Goal: Task Accomplishment & Management: Manage account settings

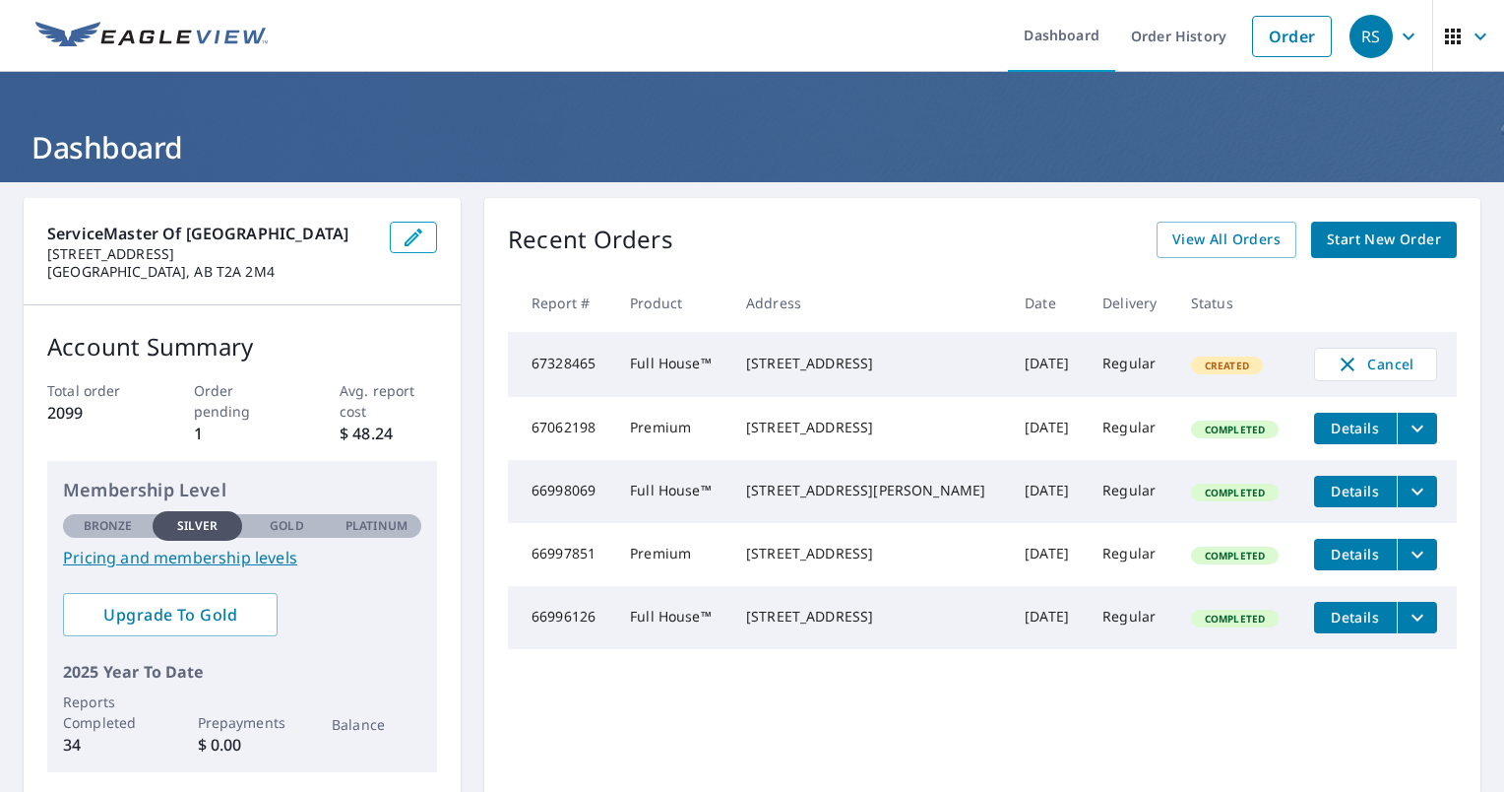
drag, startPoint x: 820, startPoint y: 785, endPoint x: 1059, endPoint y: 790, distance: 239.3
click at [1059, 790] on div "Dashboard Order History Order RS Dashboard ServiceMaster of [GEOGRAPHIC_DATA] […" at bounding box center [752, 396] width 1504 height 792
click at [1272, 249] on link "View All Orders" at bounding box center [1227, 240] width 140 height 36
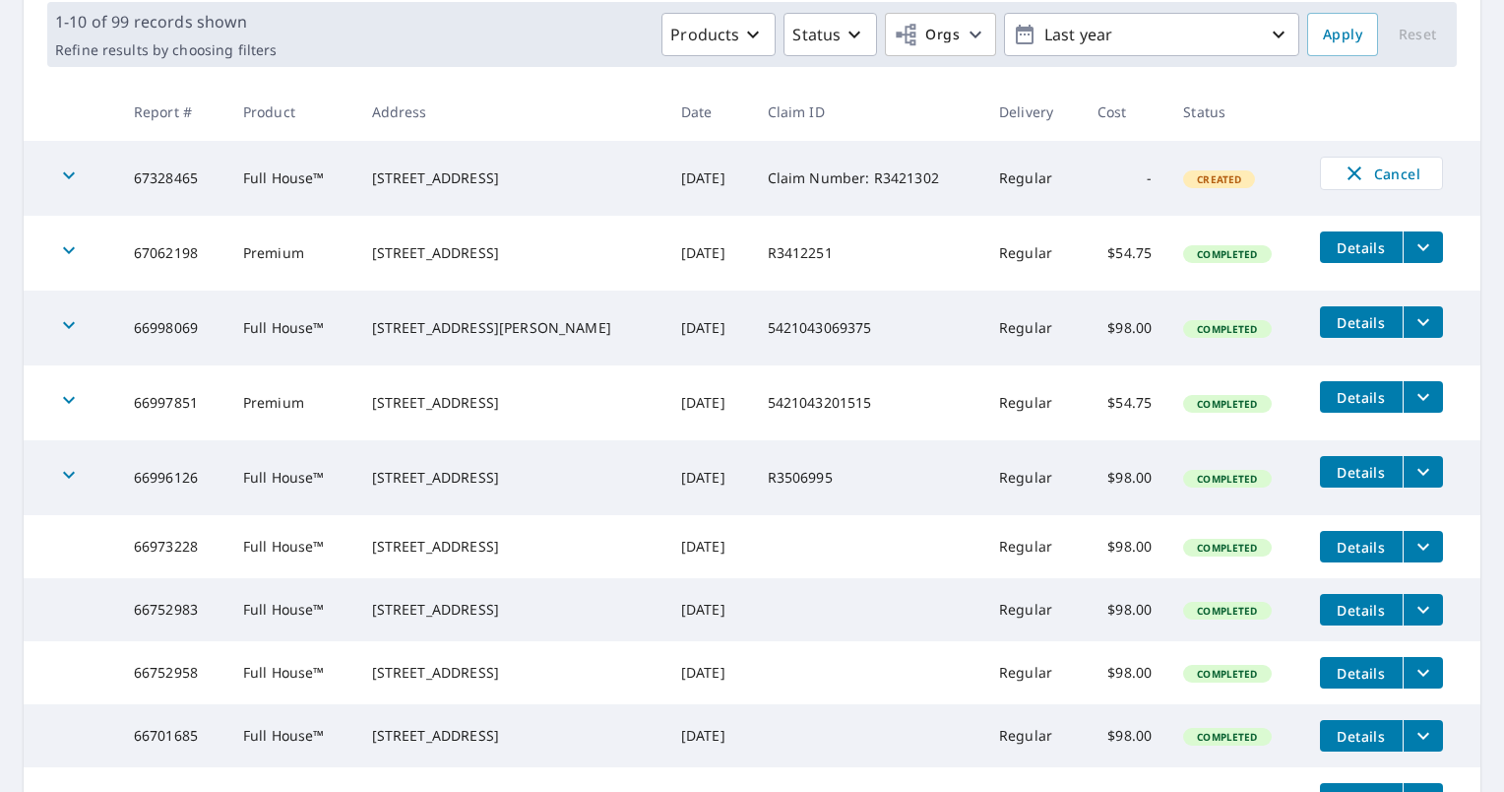
scroll to position [521, 0]
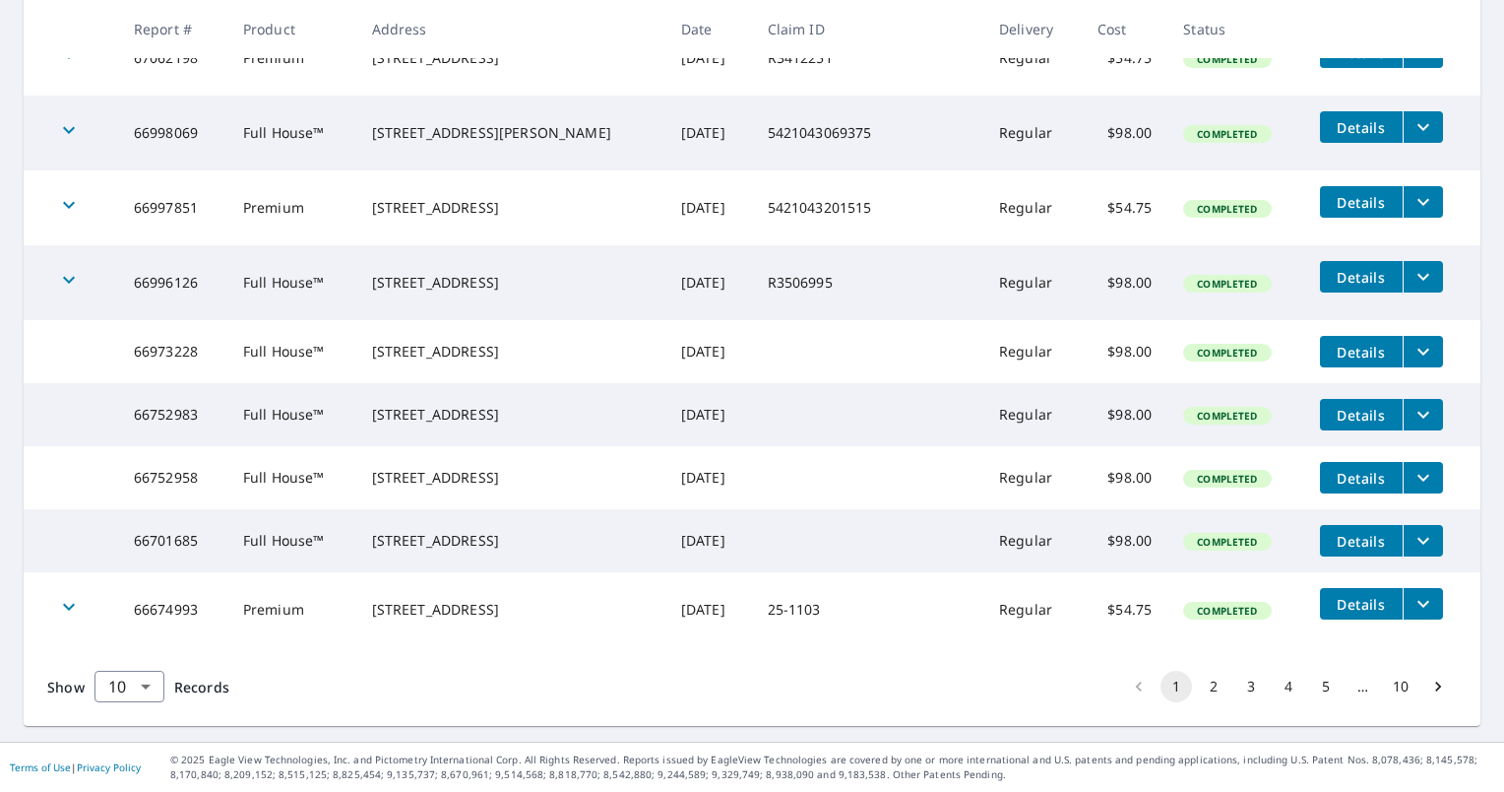
click at [1198, 685] on button "2" at bounding box center [1214, 686] width 32 height 32
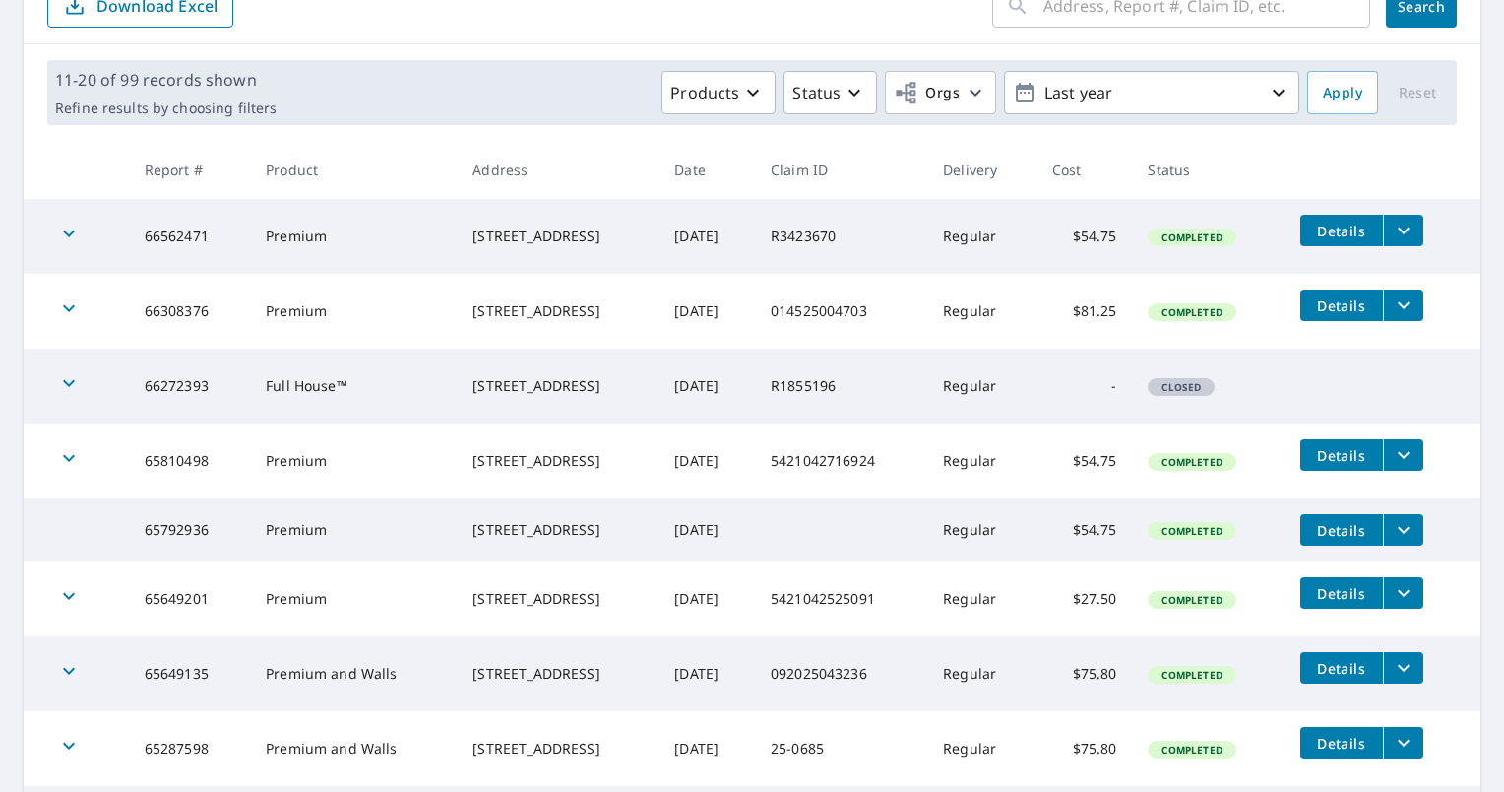
scroll to position [533, 0]
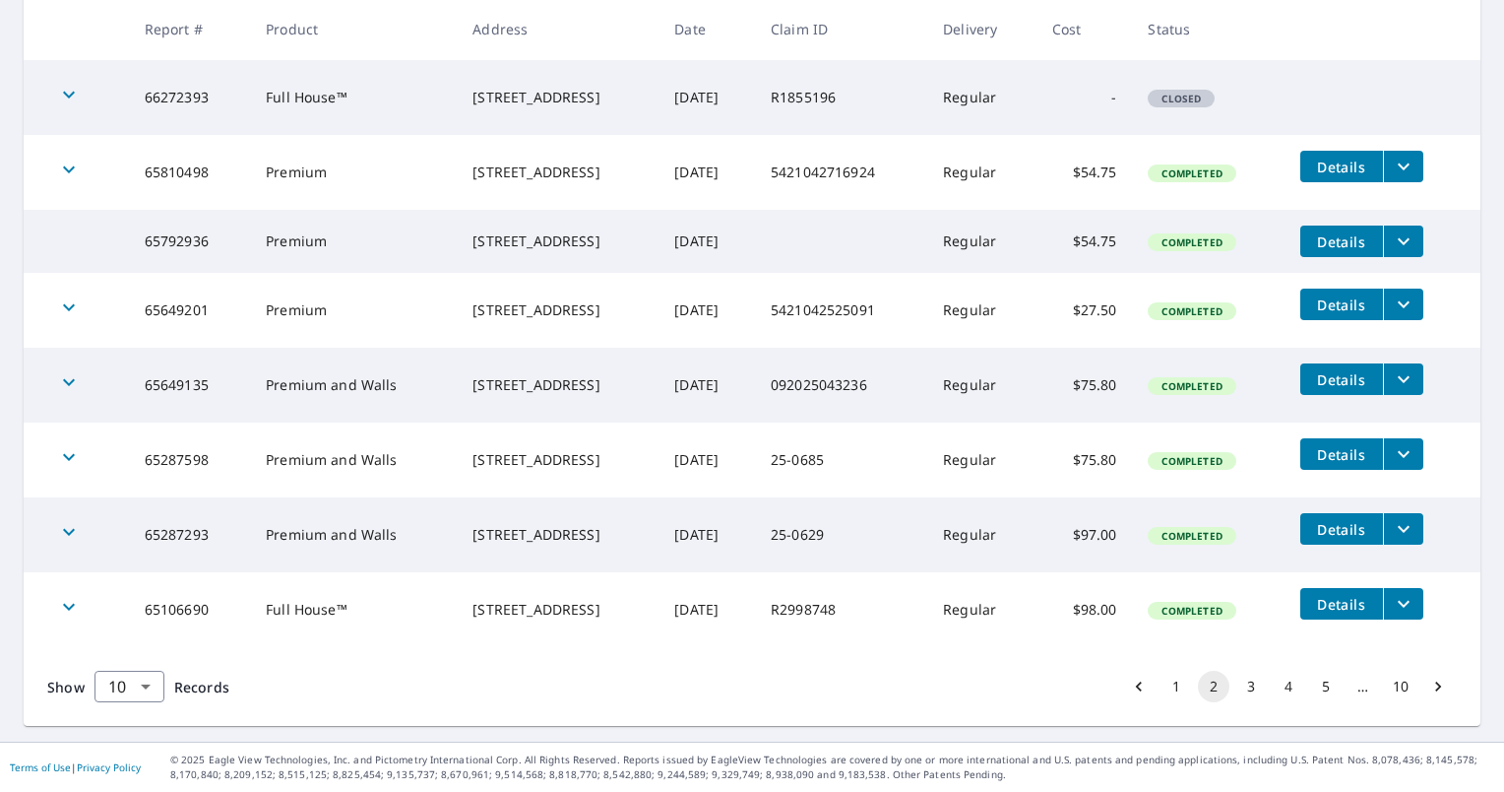
click at [1416, 374] on icon "filesDropdownBtn-65649135" at bounding box center [1404, 379] width 24 height 24
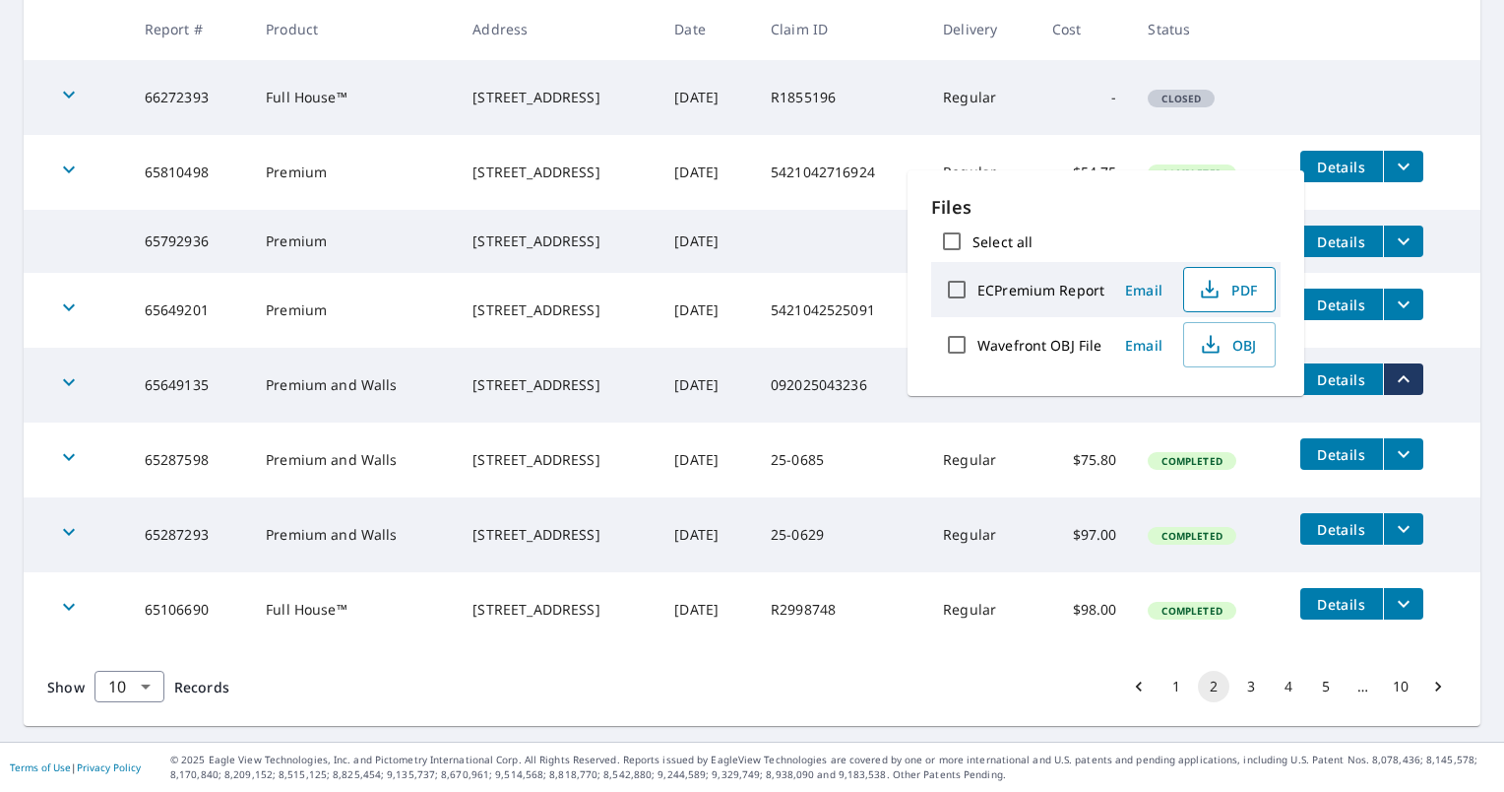
click at [1211, 287] on icon "button" at bounding box center [1210, 290] width 24 height 24
click at [1244, 687] on button "3" at bounding box center [1252, 686] width 32 height 32
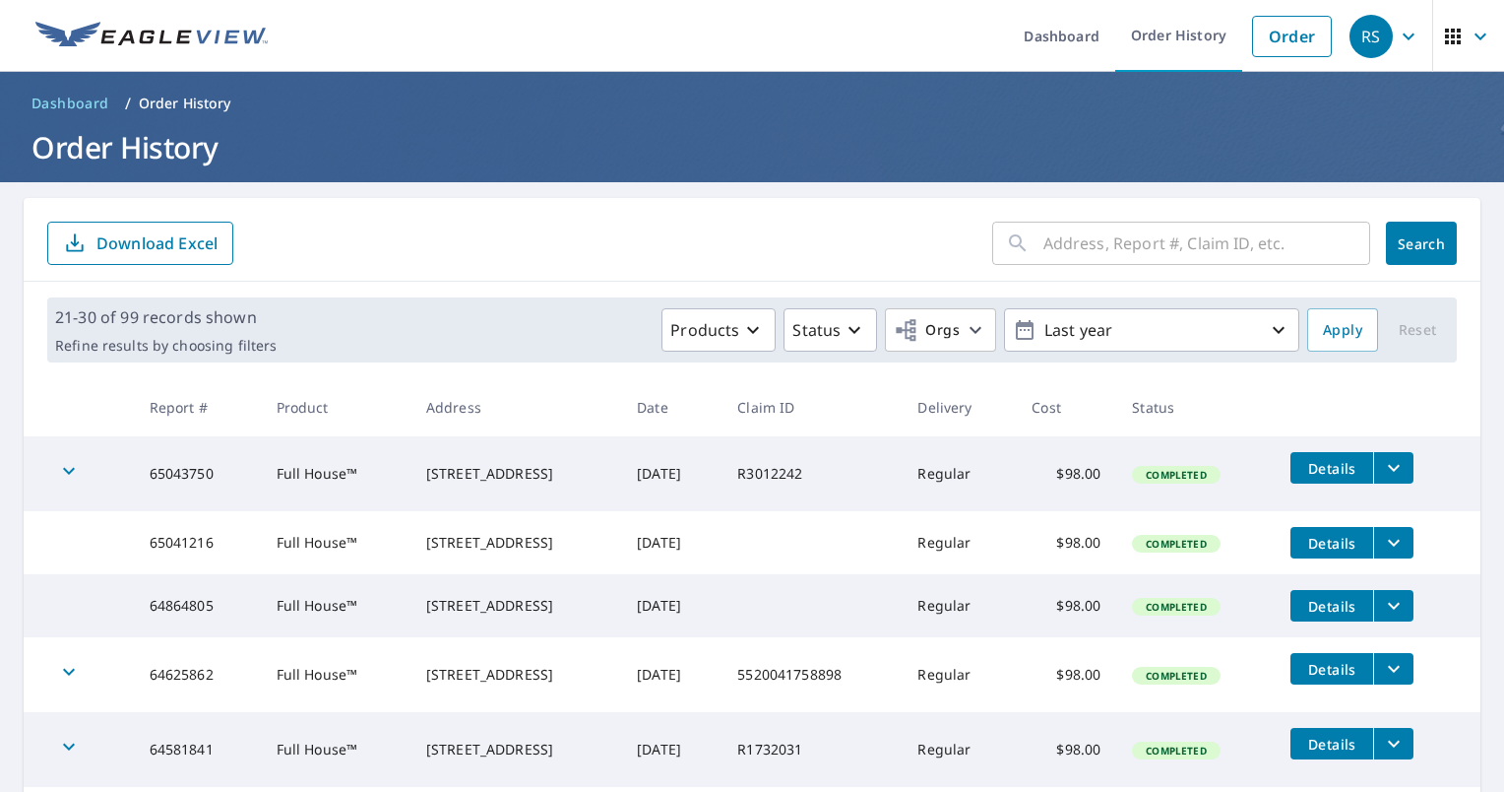
scroll to position [560, 0]
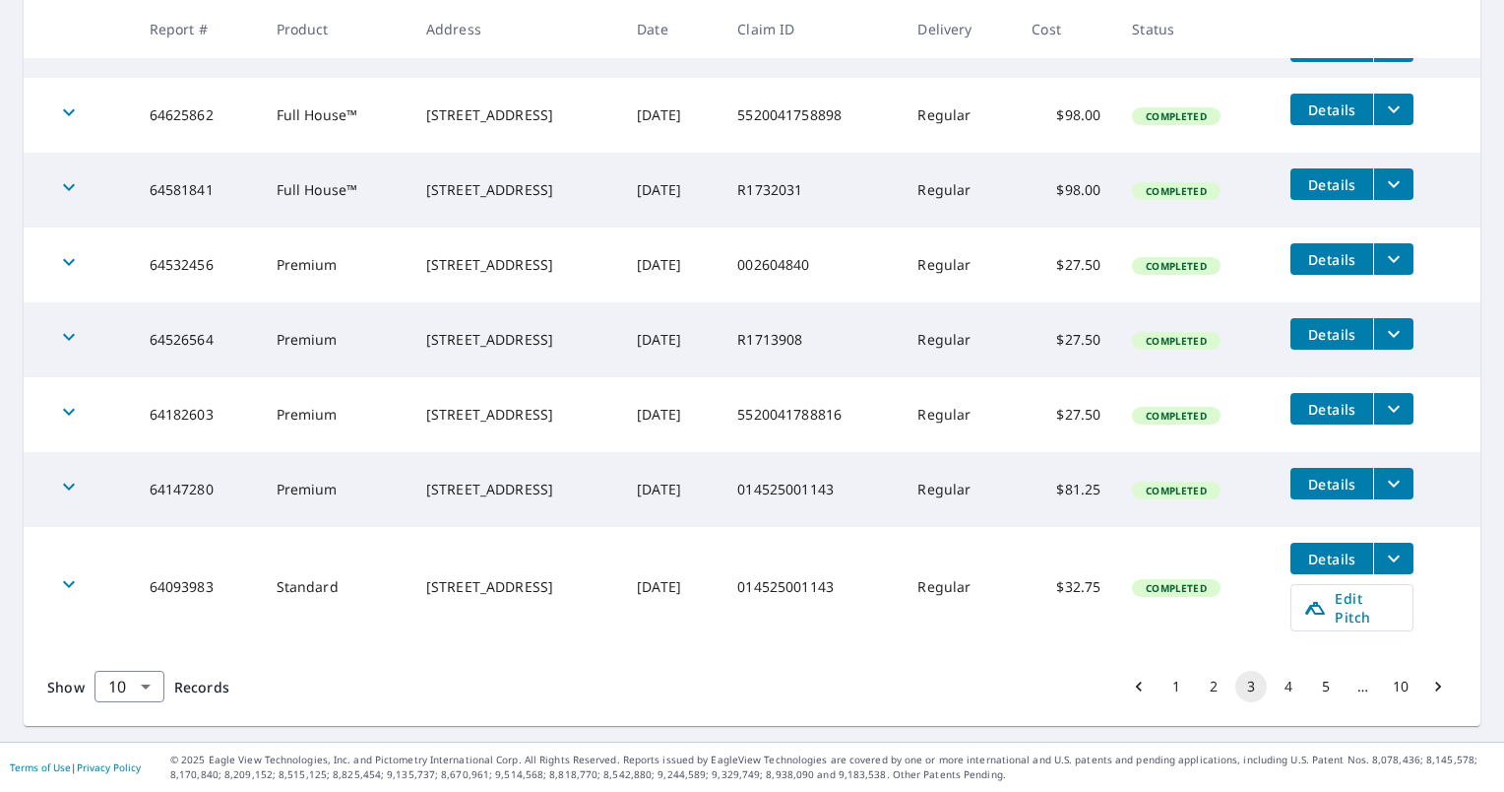
click at [1276, 684] on button "4" at bounding box center [1289, 686] width 32 height 32
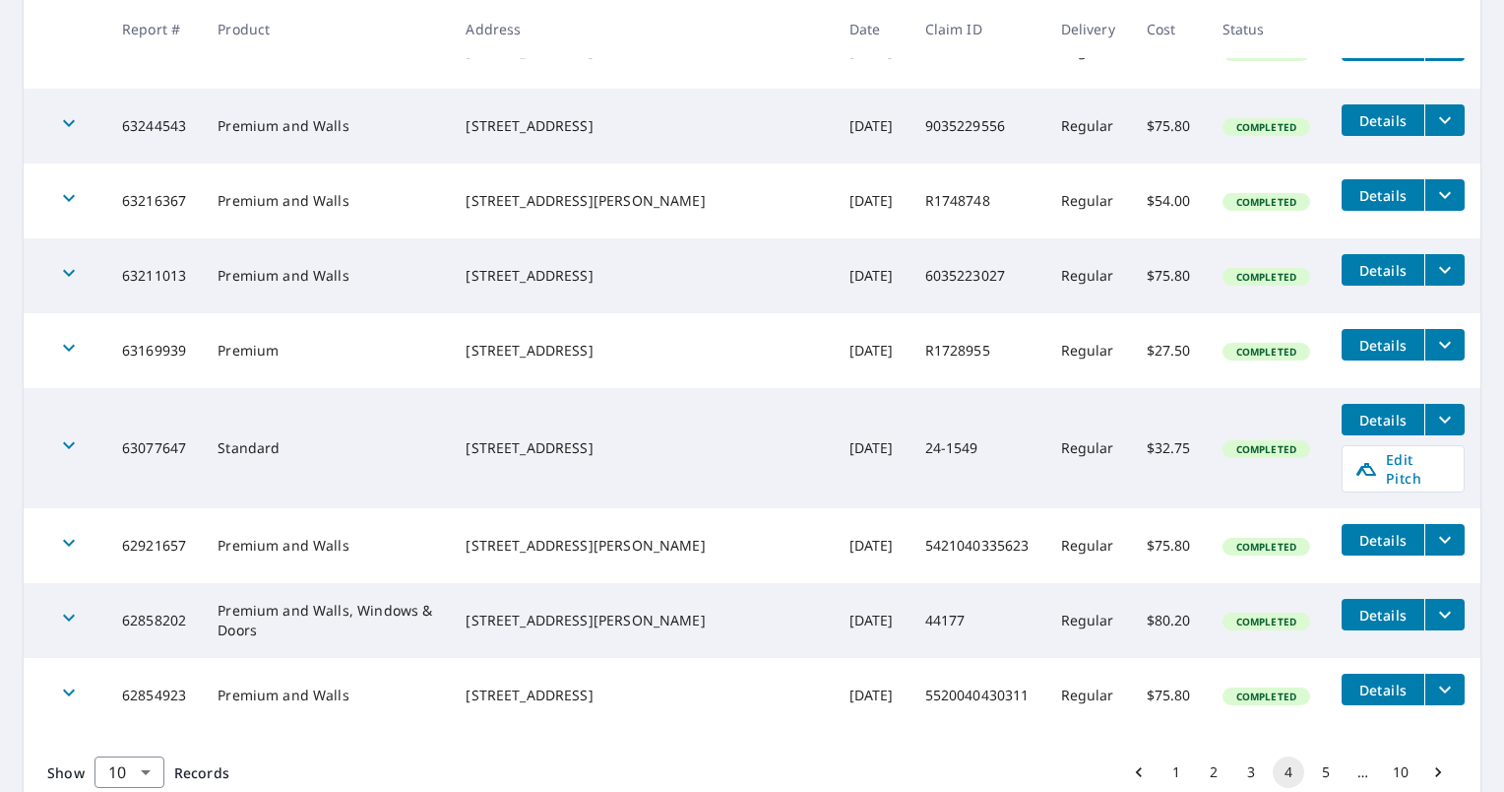
scroll to position [591, 0]
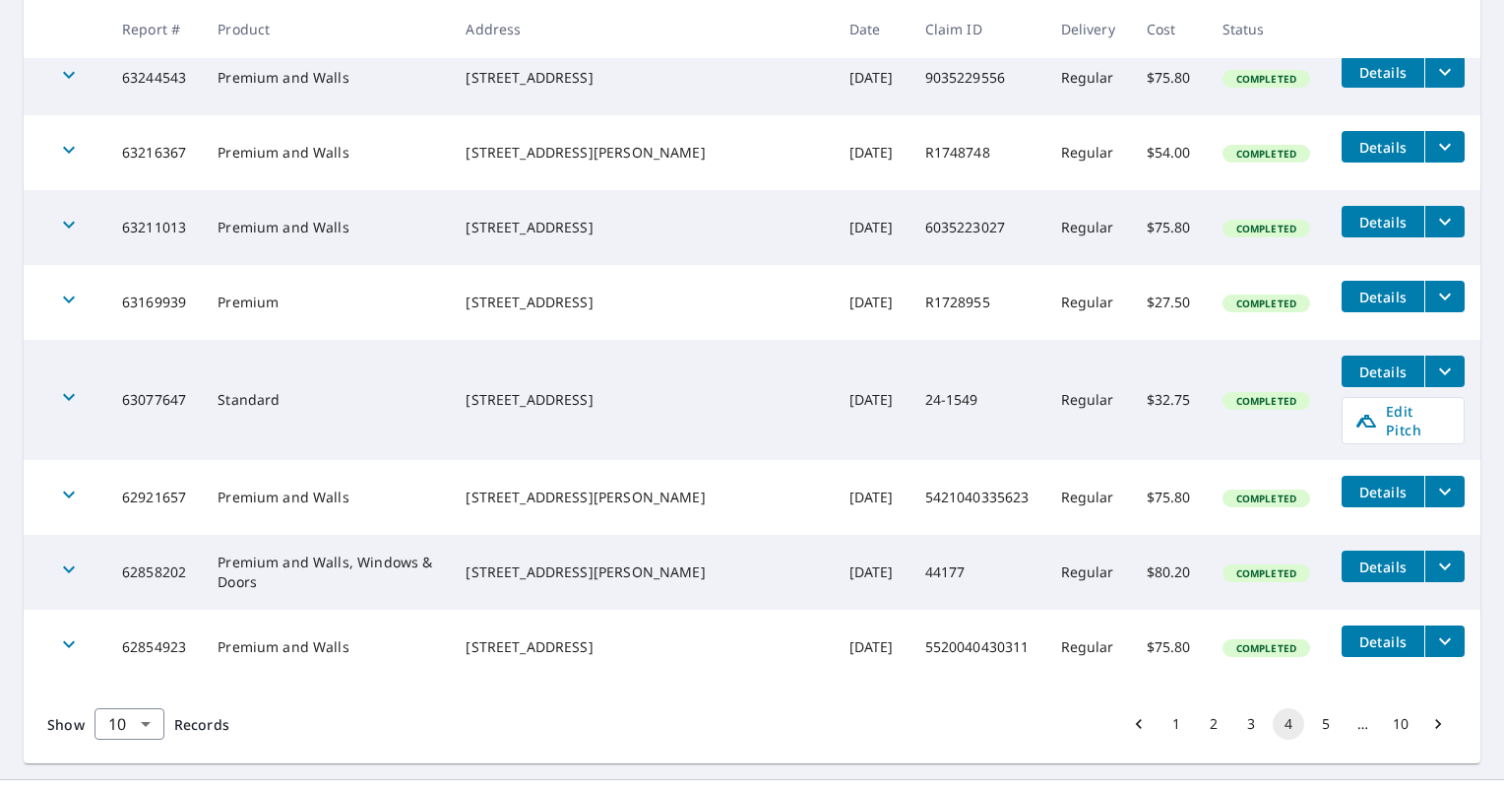
click at [1310, 708] on button "5" at bounding box center [1326, 724] width 32 height 32
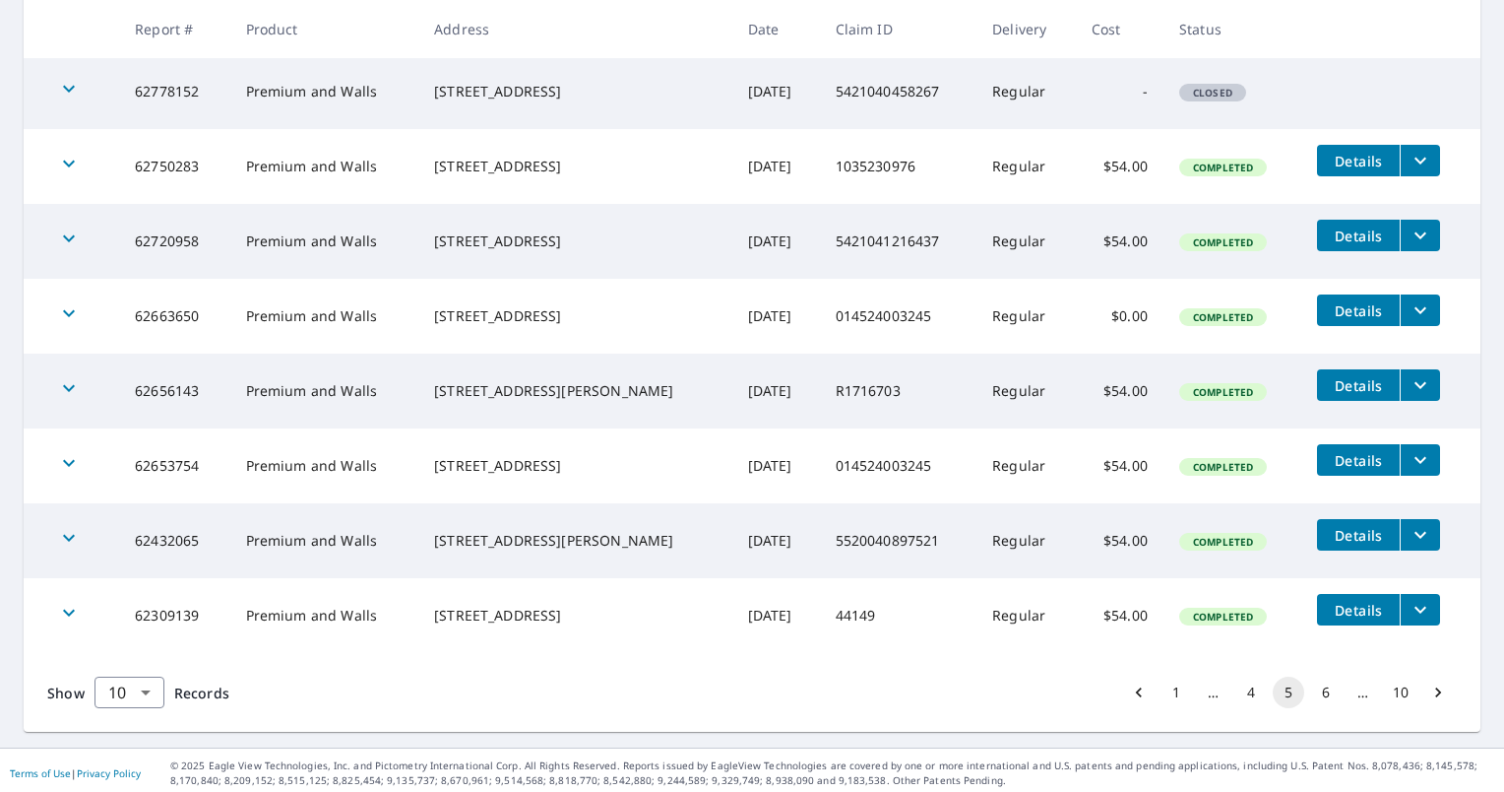
scroll to position [537, 0]
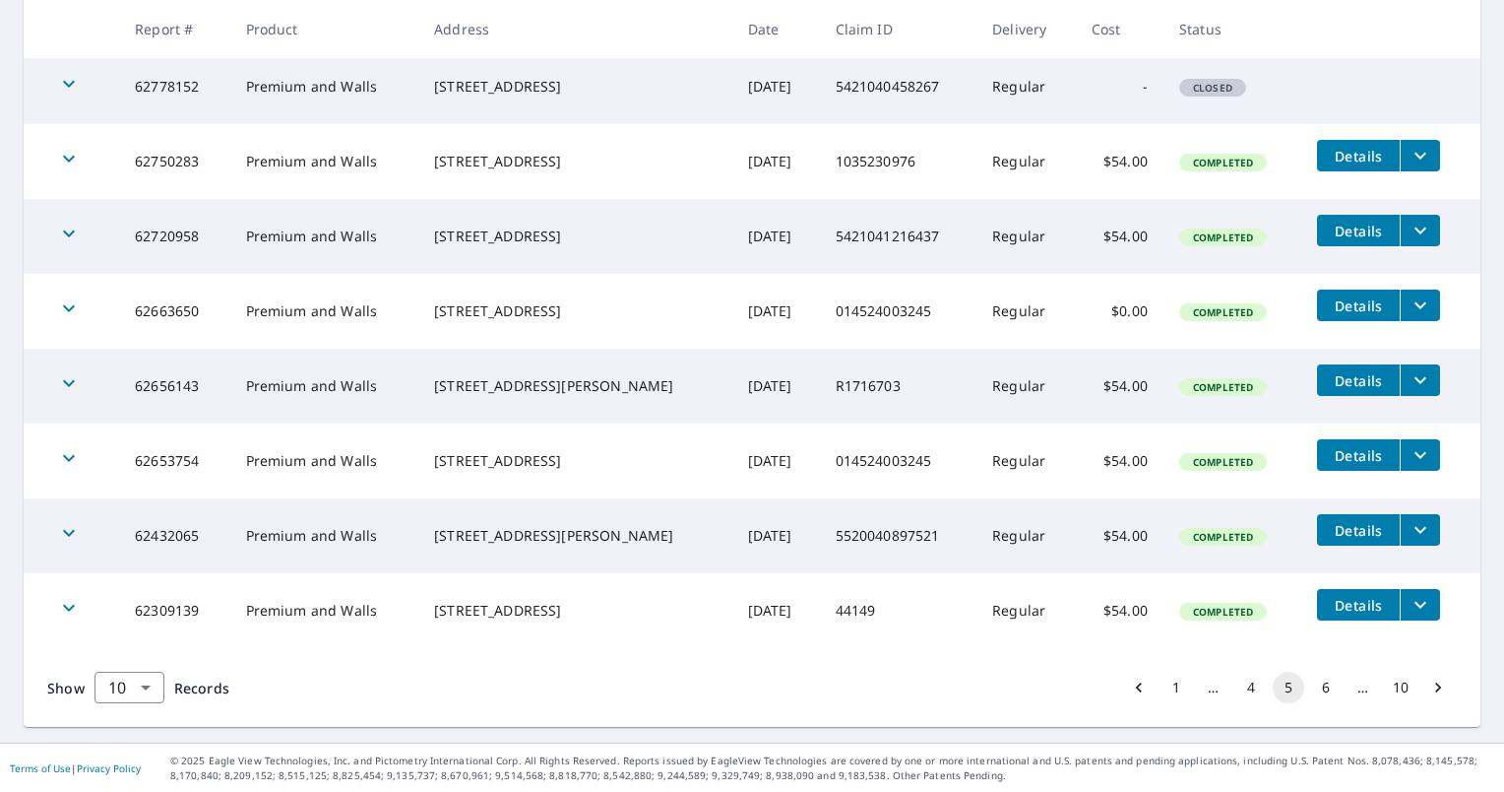
click at [1243, 692] on button "4" at bounding box center [1252, 687] width 32 height 32
